Goal: Information Seeking & Learning: Learn about a topic

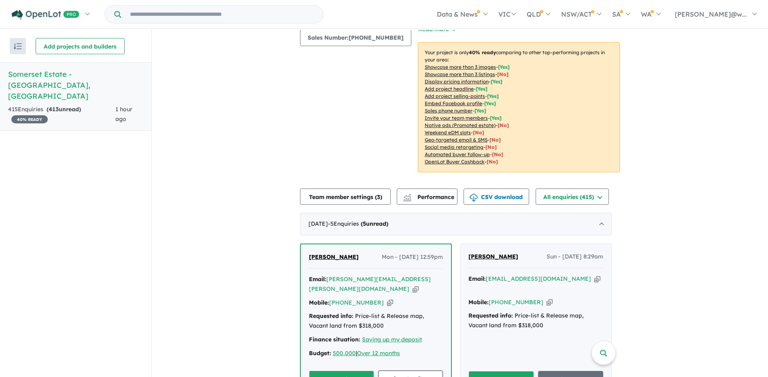
scroll to position [202, 0]
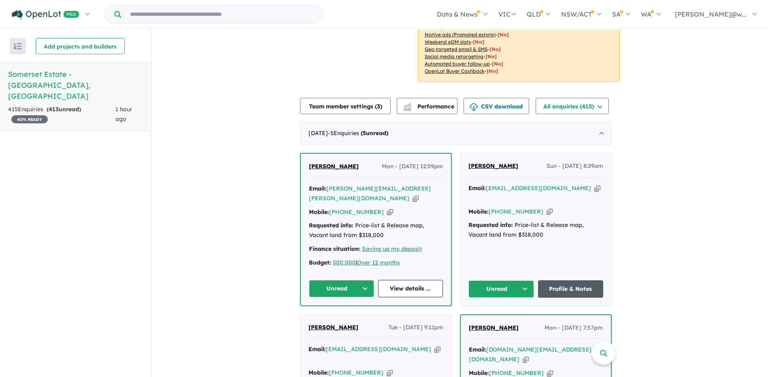
click at [578, 281] on link "Profile & Notes" at bounding box center [571, 289] width 66 height 17
click at [410, 280] on link "View details ..." at bounding box center [410, 288] width 65 height 17
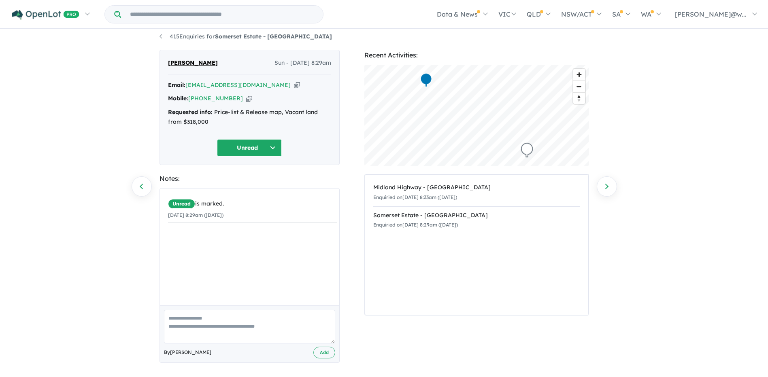
scroll to position [8, 0]
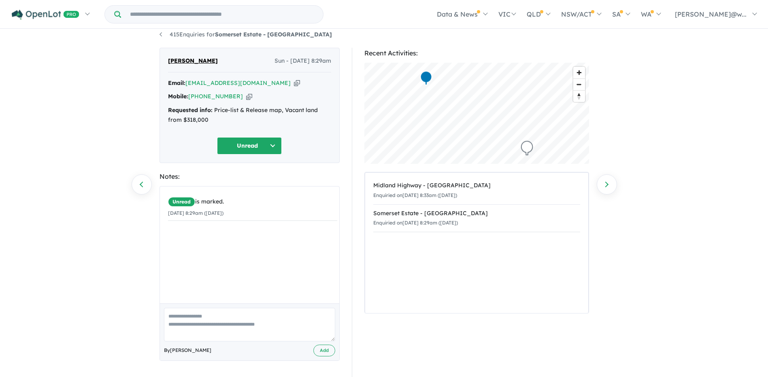
click at [271, 145] on button "Unread" at bounding box center [249, 145] width 65 height 17
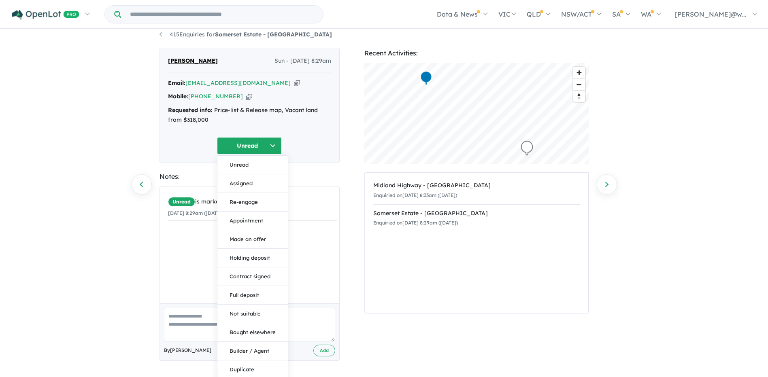
click at [271, 146] on button "Unread" at bounding box center [249, 145] width 65 height 17
